Goal: Check status: Check status

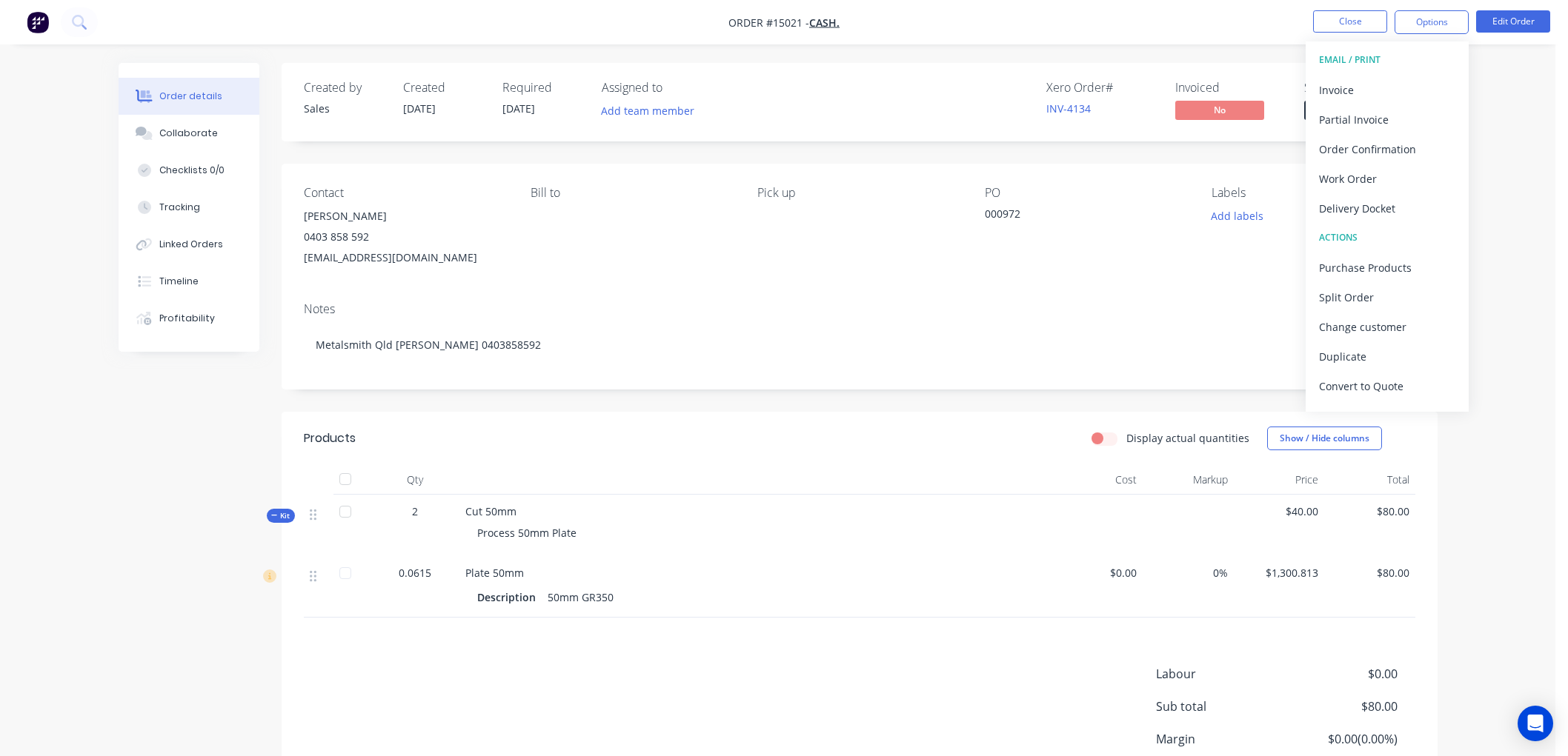
click at [1358, 18] on button "Close" at bounding box center [1350, 21] width 74 height 22
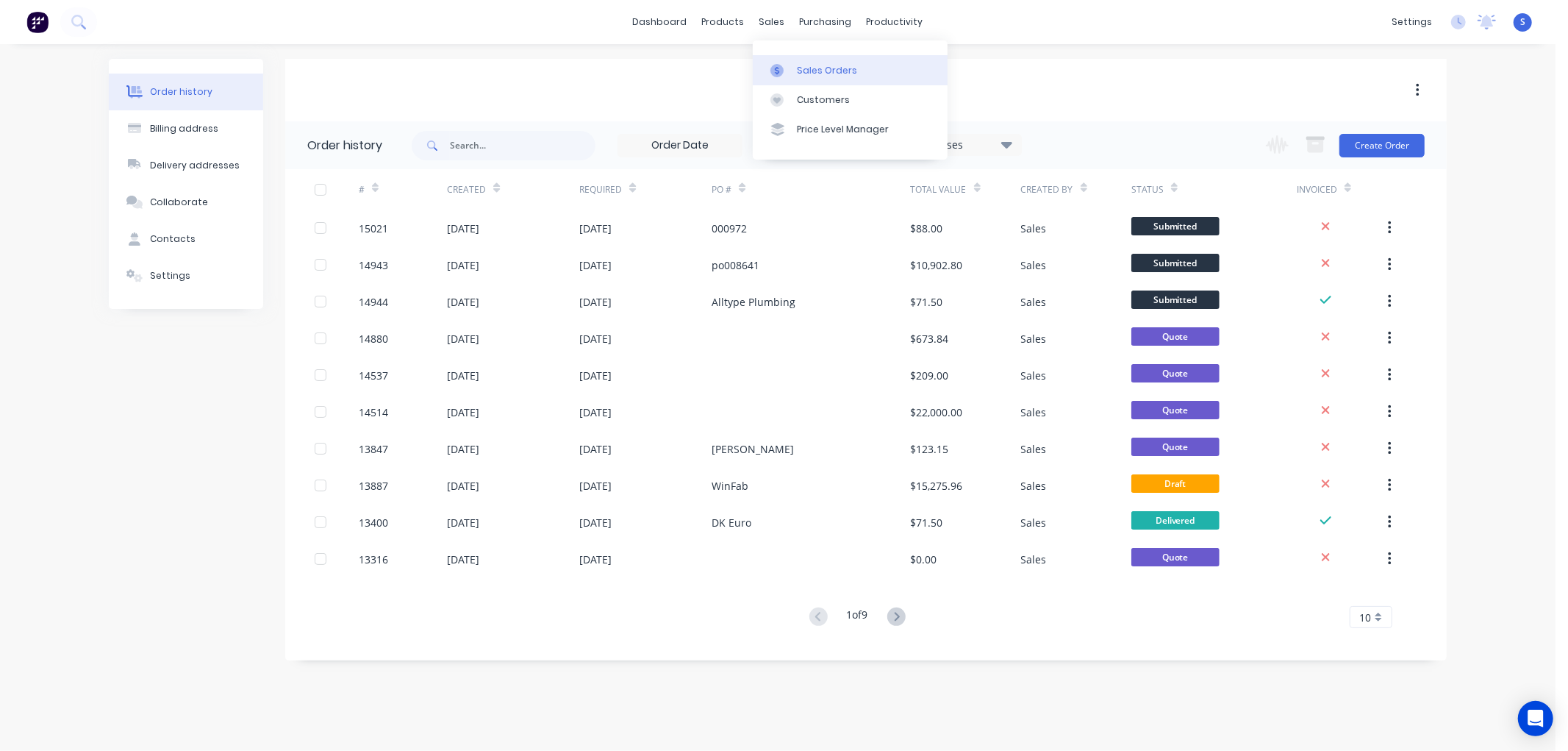
click at [814, 66] on div "Sales Orders" at bounding box center [827, 70] width 60 height 13
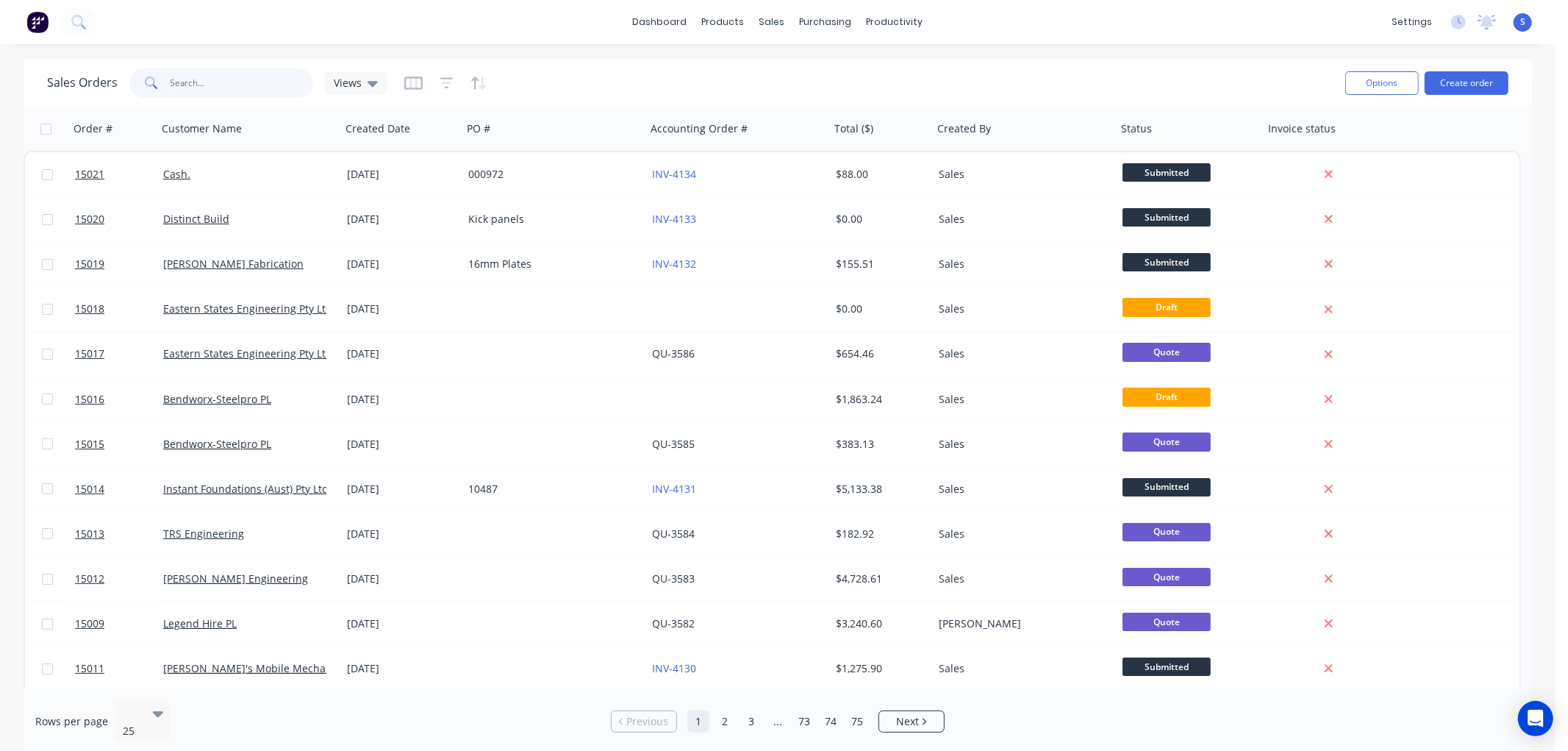
click at [204, 87] on input "text" at bounding box center [242, 83] width 144 height 30
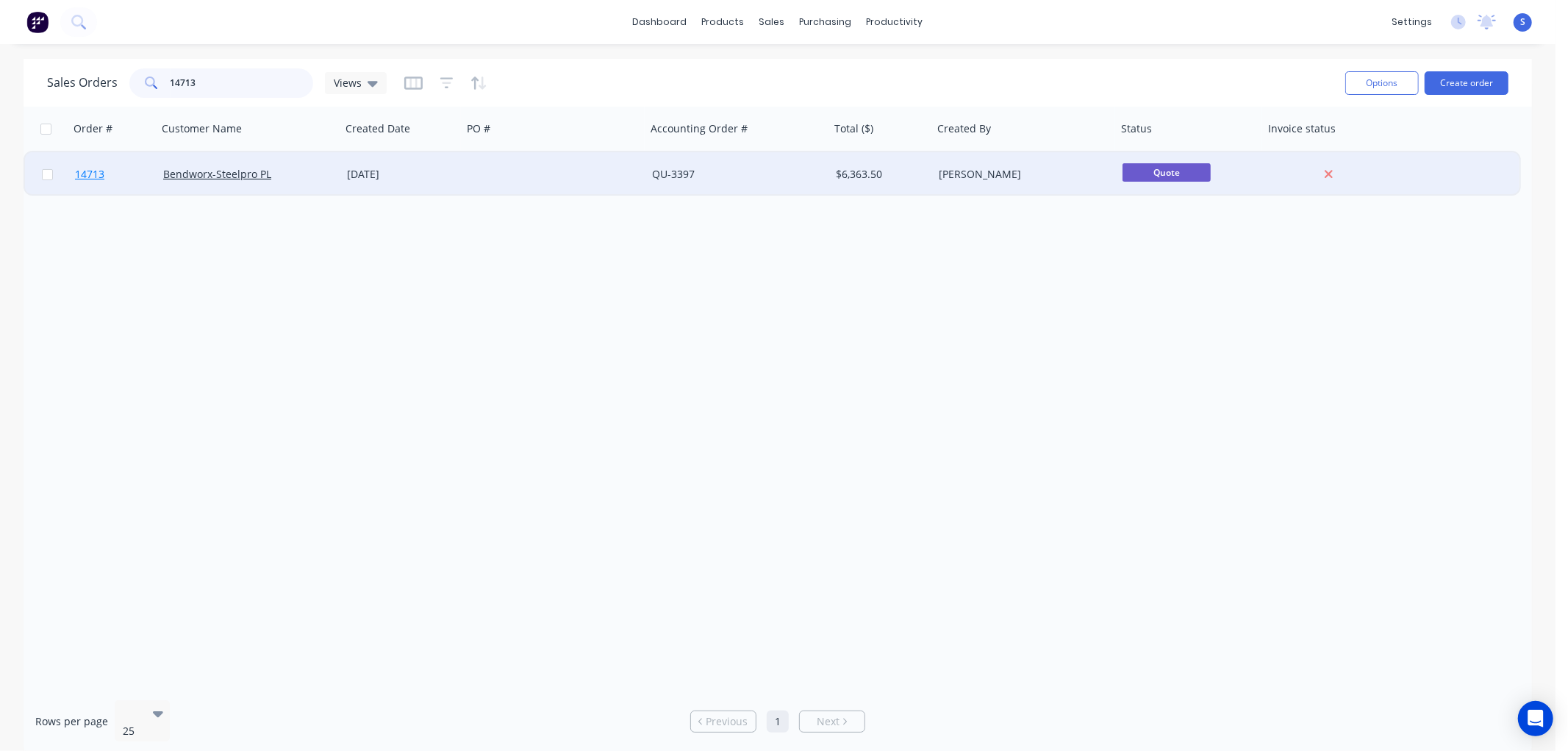
type input "14713"
click at [90, 179] on span "14713" at bounding box center [90, 173] width 30 height 14
